Goal: Navigation & Orientation: Find specific page/section

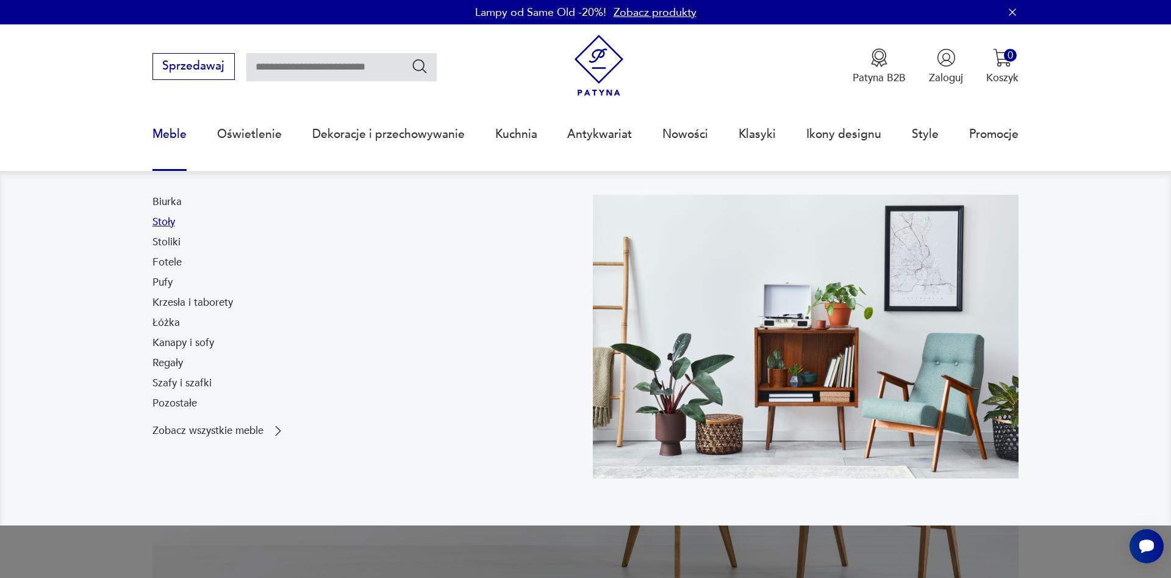
click at [170, 222] on link "Stoły" at bounding box center [164, 222] width 23 height 15
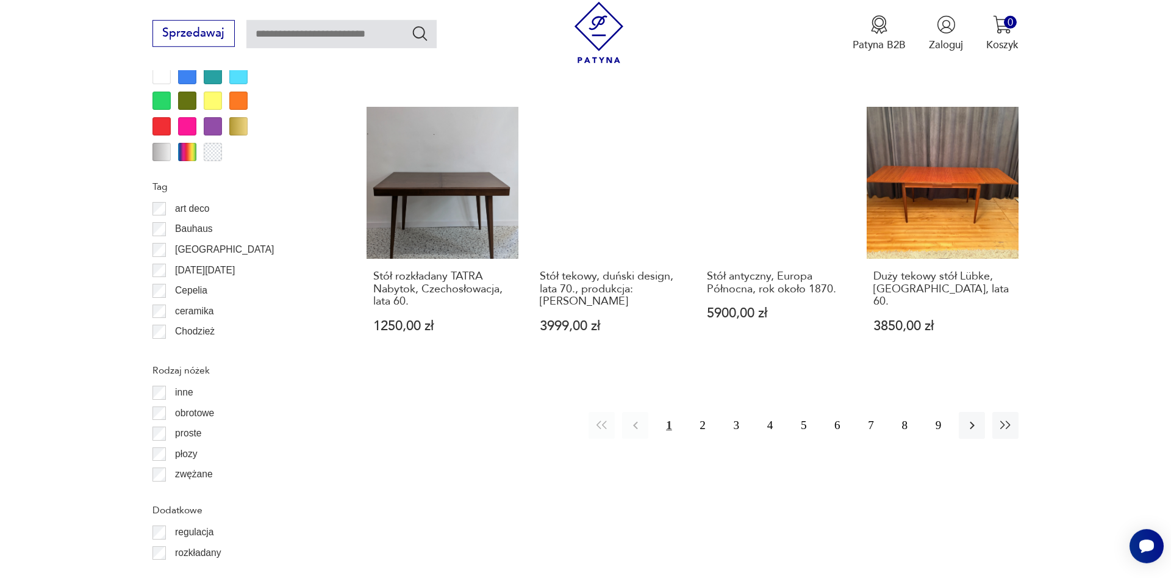
scroll to position [1350, 0]
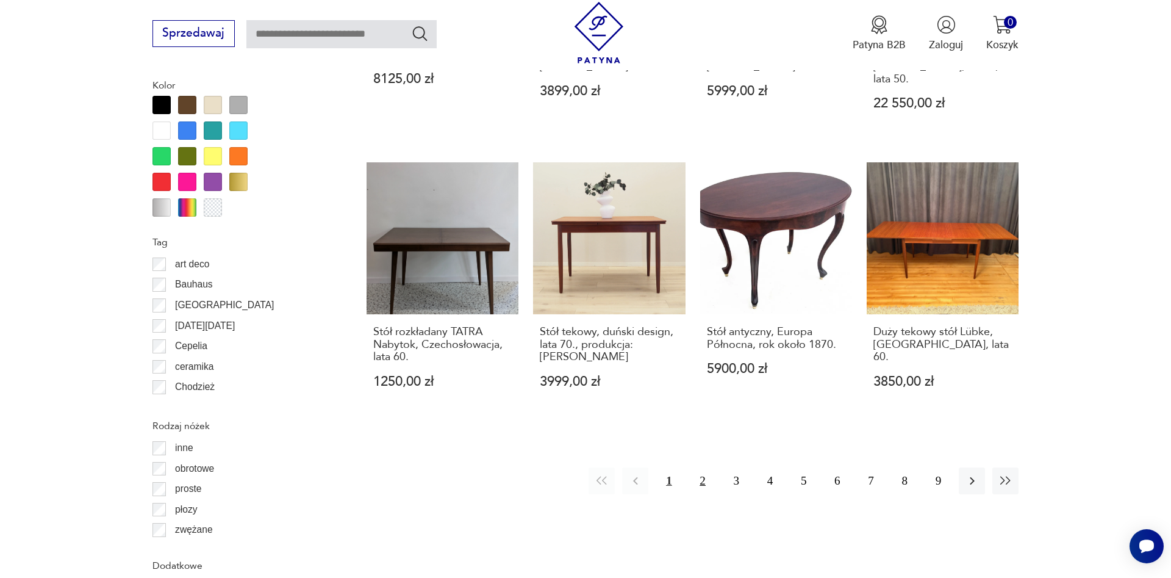
click at [700, 467] on button "2" at bounding box center [703, 480] width 26 height 26
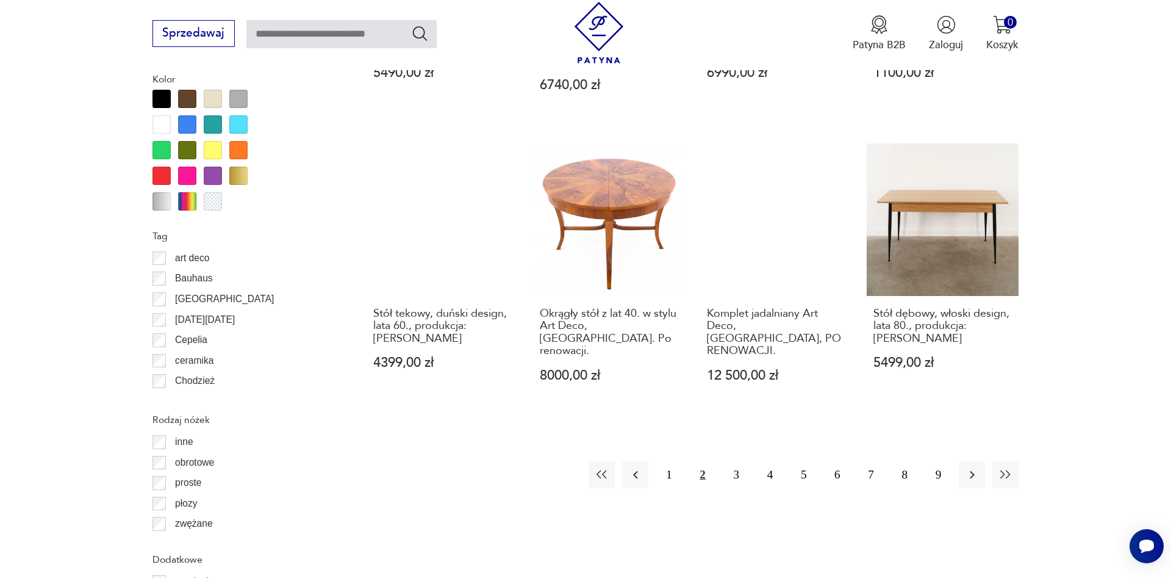
scroll to position [1366, 0]
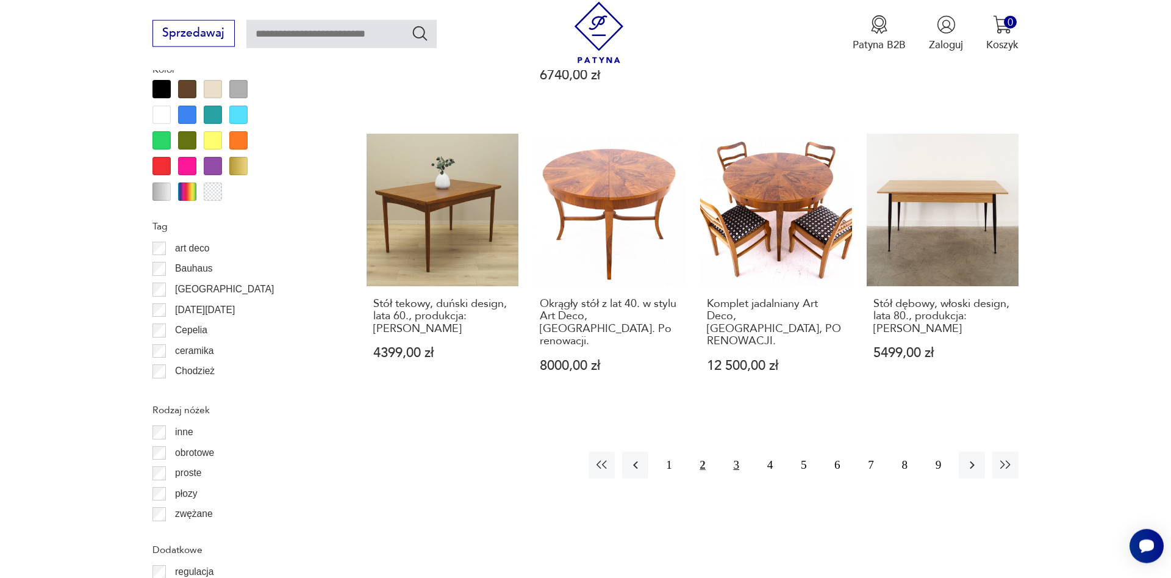
click at [739, 451] on button "3" at bounding box center [736, 464] width 26 height 26
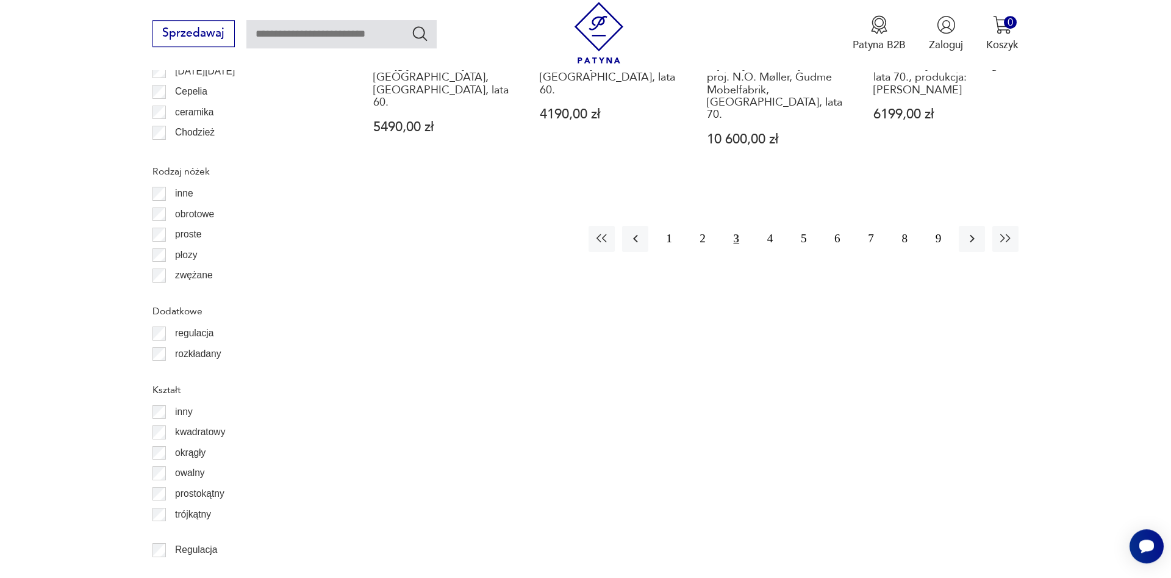
scroll to position [1409, 0]
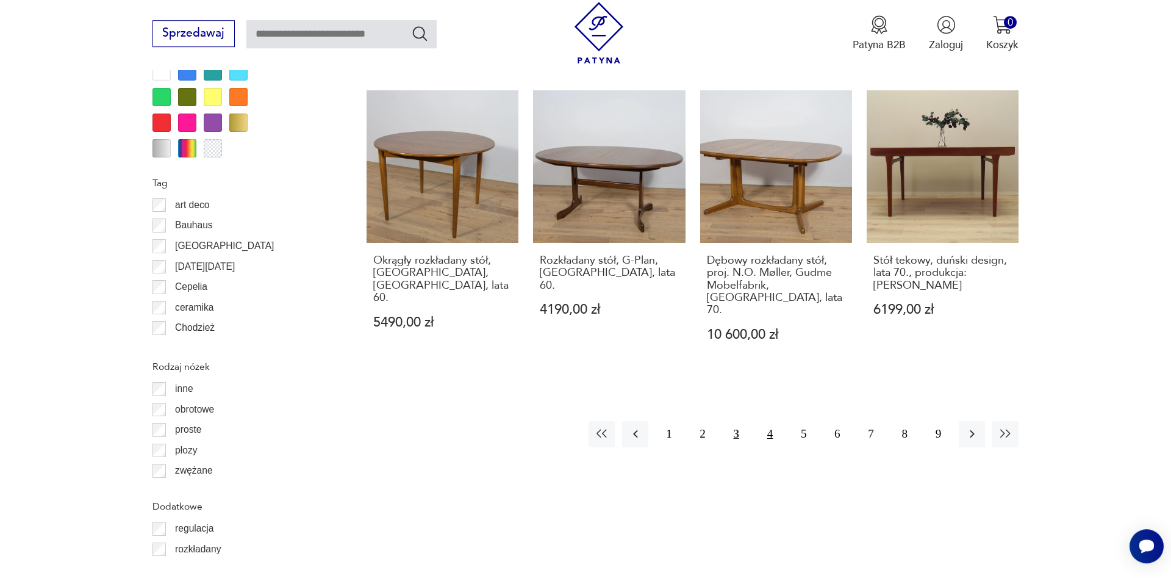
click at [772, 421] on button "4" at bounding box center [770, 434] width 26 height 26
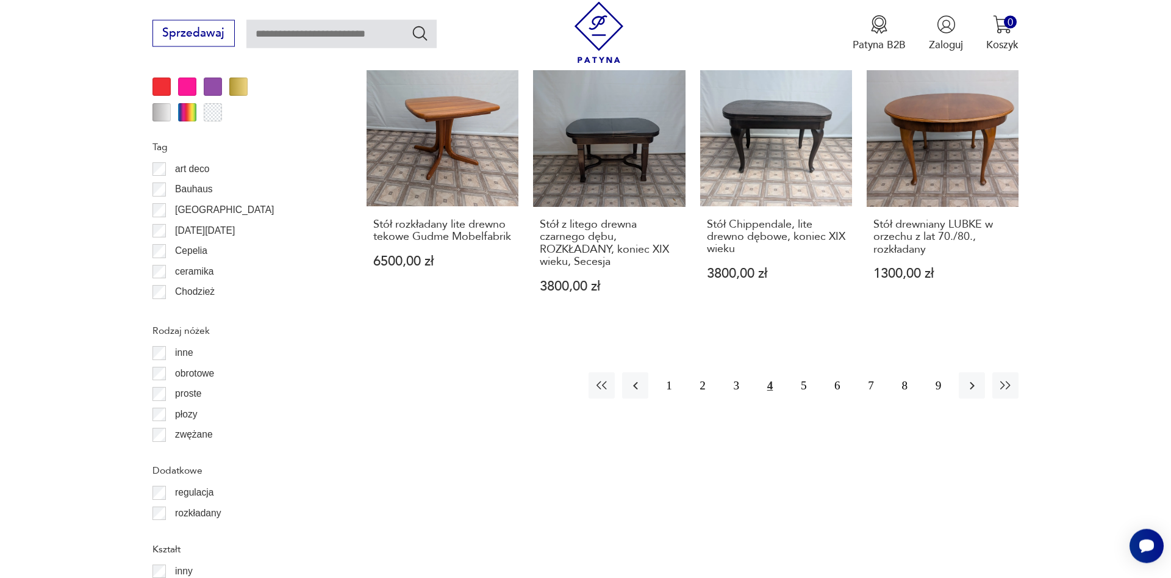
scroll to position [1449, 0]
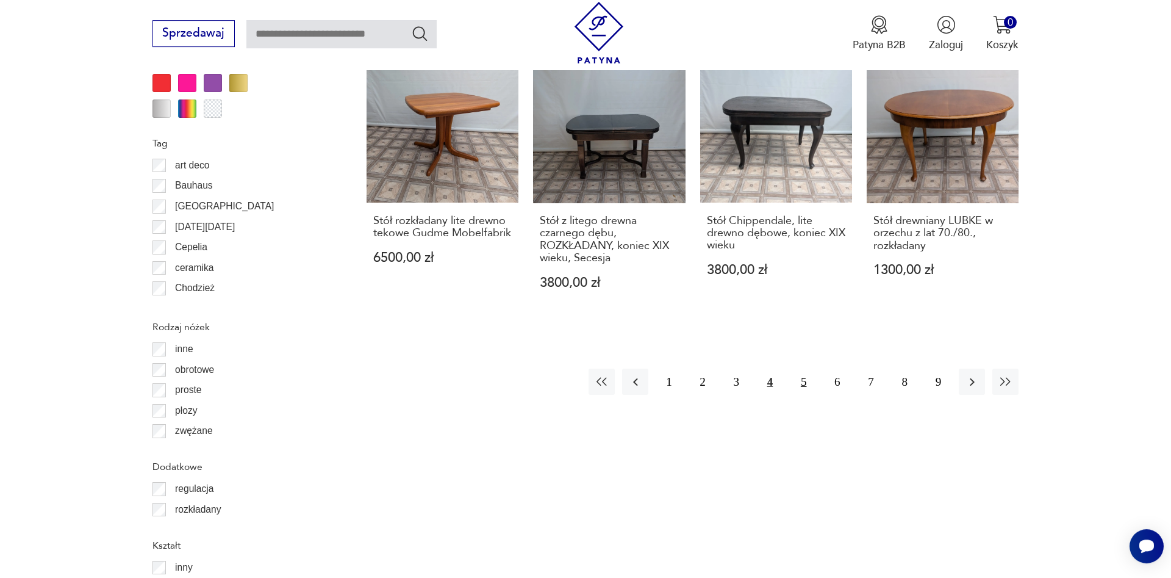
click at [811, 389] on button "5" at bounding box center [804, 381] width 26 height 26
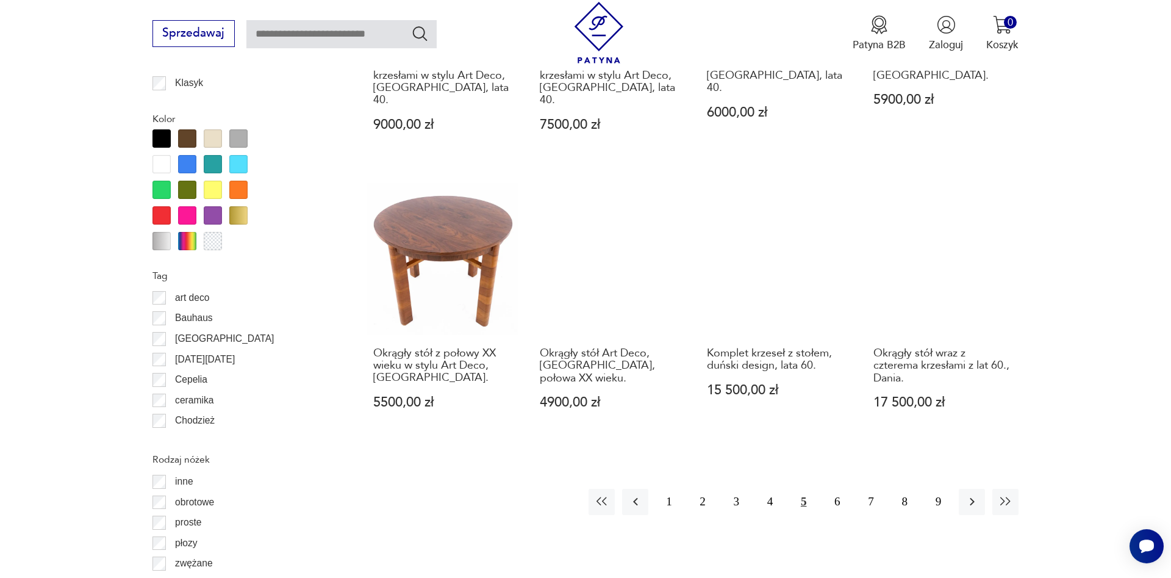
scroll to position [1333, 0]
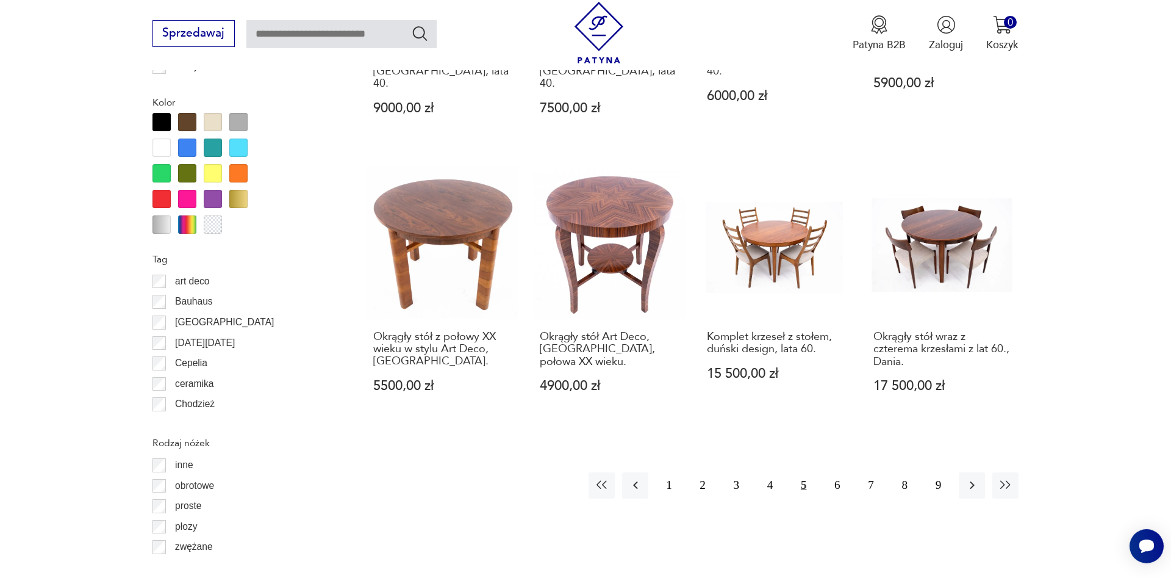
click at [851, 472] on div "1 2 3 4 5 6 7 8 9" at bounding box center [804, 485] width 430 height 26
click at [842, 472] on button "6" at bounding box center [837, 485] width 26 height 26
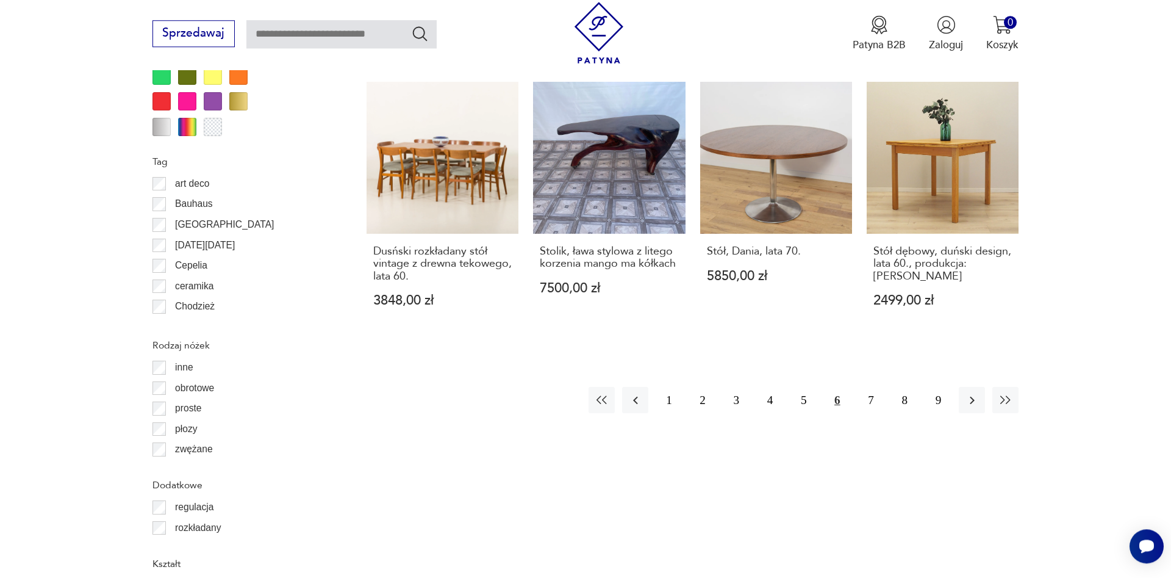
scroll to position [1418, 0]
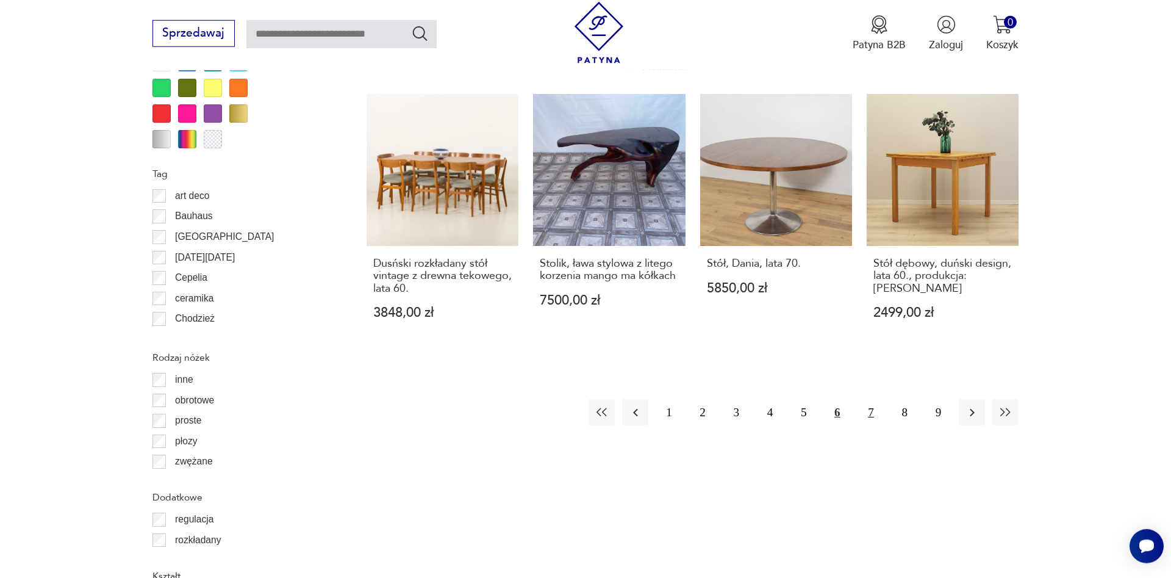
click at [869, 399] on button "7" at bounding box center [871, 412] width 26 height 26
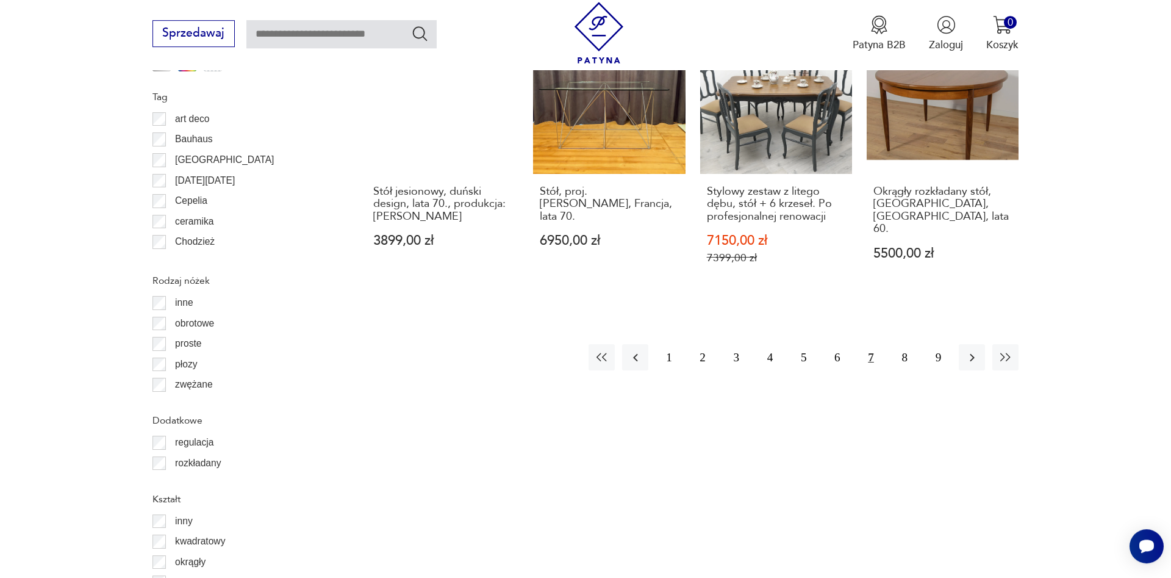
scroll to position [1336, 0]
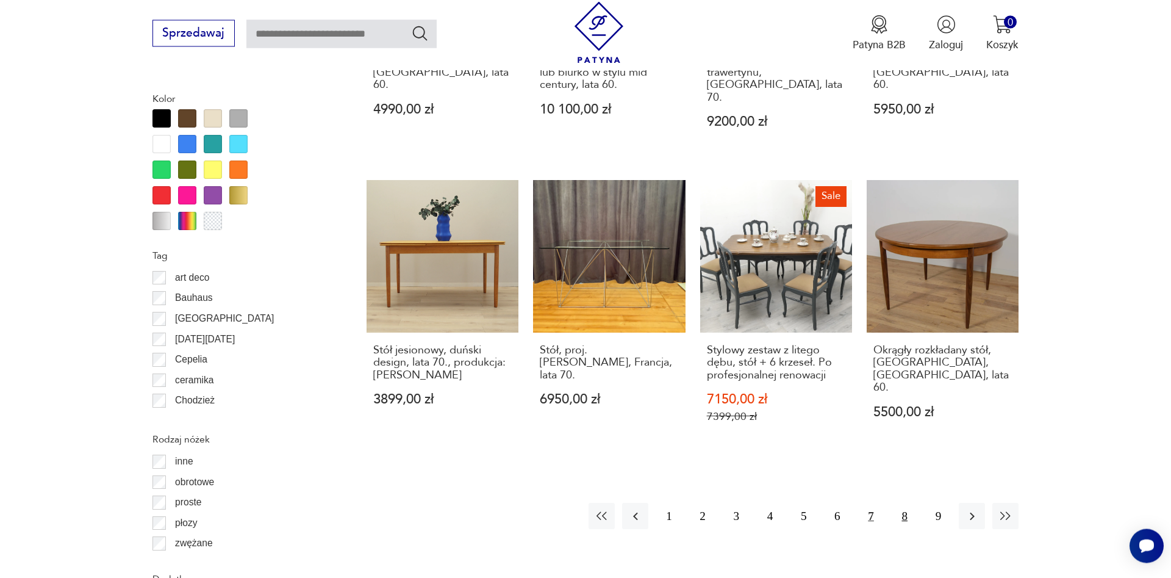
click at [911, 509] on button "8" at bounding box center [905, 516] width 26 height 26
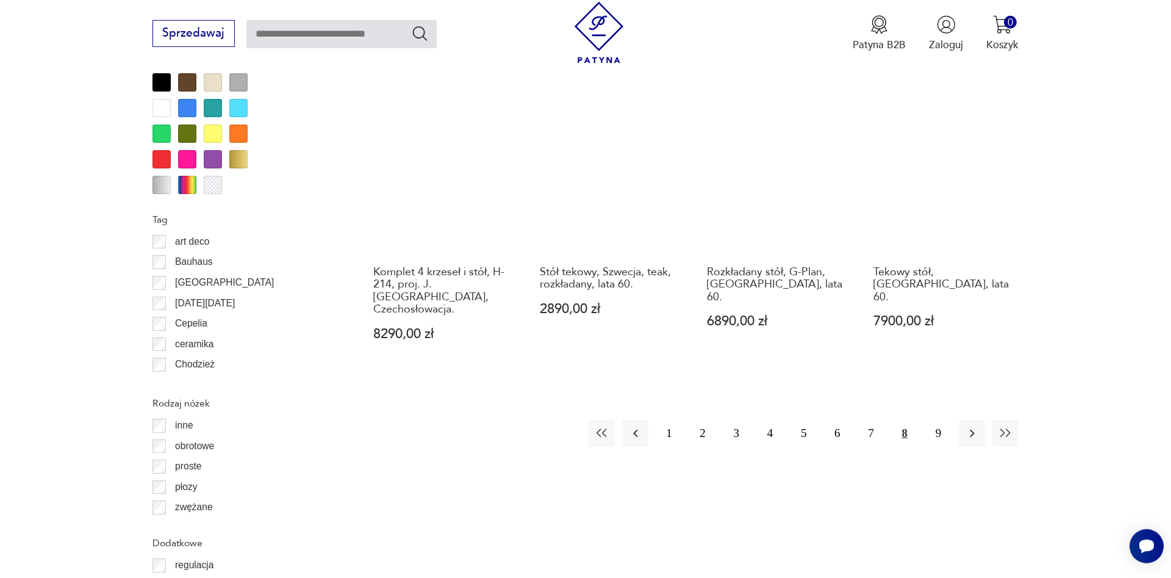
scroll to position [1492, 0]
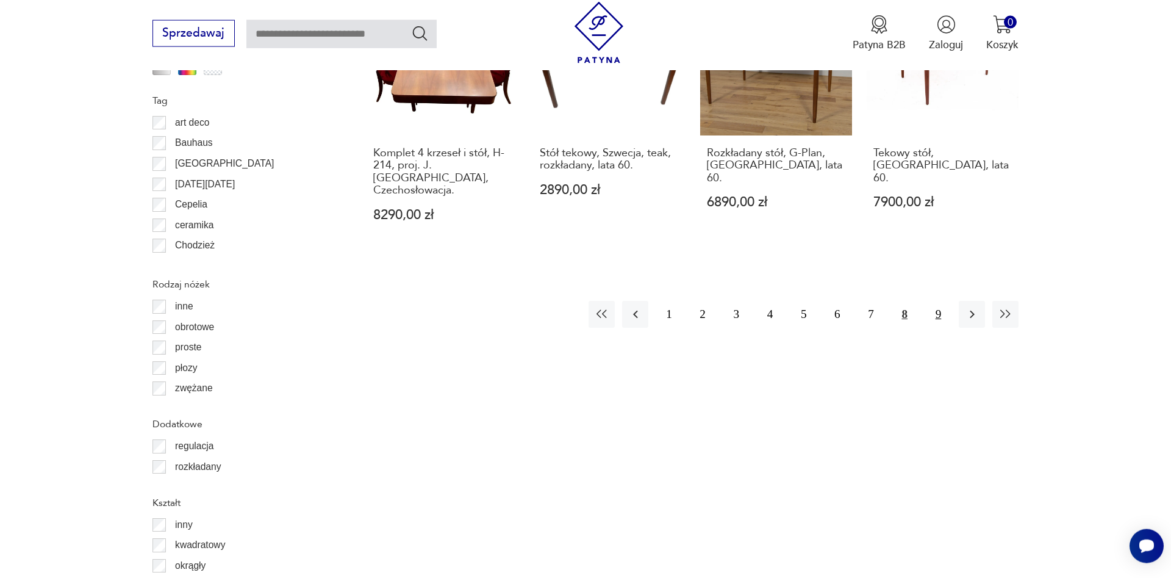
click at [941, 301] on button "9" at bounding box center [938, 314] width 26 height 26
